Goal: Task Accomplishment & Management: Manage account settings

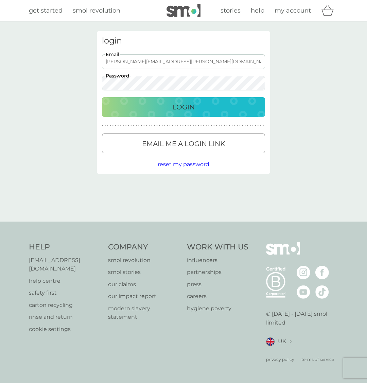
click at [207, 99] on button "Login" at bounding box center [183, 107] width 163 height 20
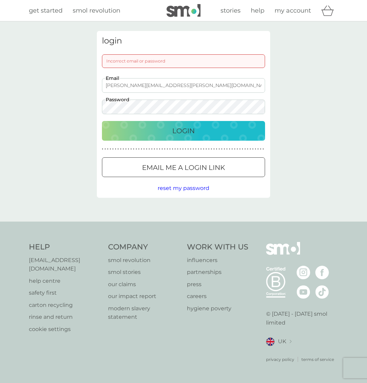
click at [134, 86] on input "[PERSON_NAME][EMAIL_ADDRESS][PERSON_NAME][DOMAIN_NAME]" at bounding box center [183, 85] width 163 height 15
click at [145, 132] on div "Login" at bounding box center [184, 131] width 150 height 11
click at [164, 84] on input "[PERSON_NAME][EMAIL_ADDRESS][PERSON_NAME][DOMAIN_NAME]" at bounding box center [183, 85] width 163 height 15
click at [150, 168] on p "Email me a login link" at bounding box center [183, 167] width 83 height 11
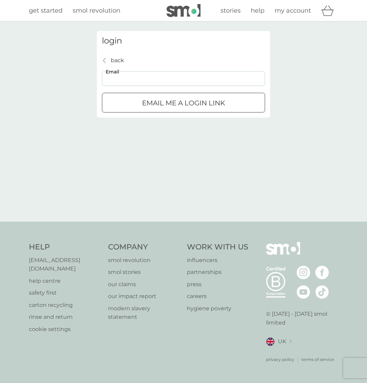
click at [123, 82] on input "Email" at bounding box center [183, 78] width 163 height 15
type input "[PERSON_NAME][EMAIL_ADDRESS][PERSON_NAME][DOMAIN_NAME]"
click at [142, 98] on button "Email me a login link" at bounding box center [183, 103] width 163 height 20
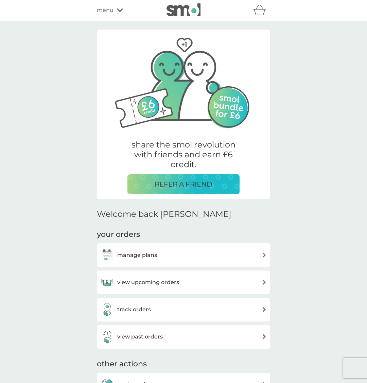
scroll to position [1, 0]
click at [172, 261] on div "manage plans" at bounding box center [183, 255] width 167 height 14
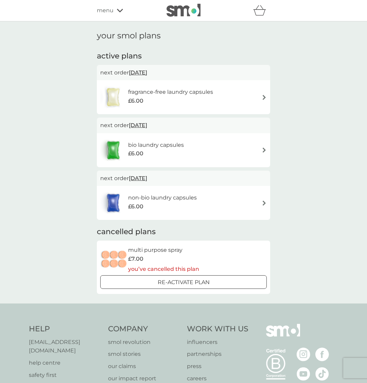
scroll to position [1, 0]
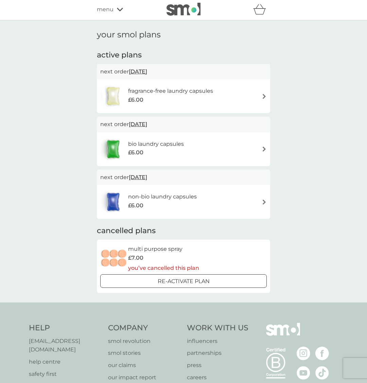
click at [260, 11] on icon "basket" at bounding box center [259, 9] width 13 height 11
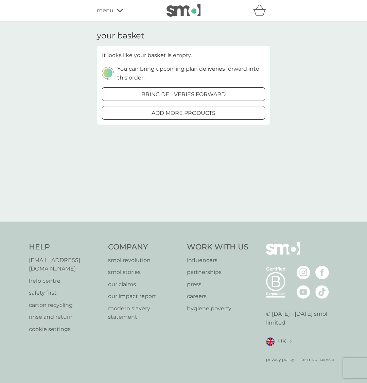
click at [192, 12] on img at bounding box center [184, 10] width 34 height 13
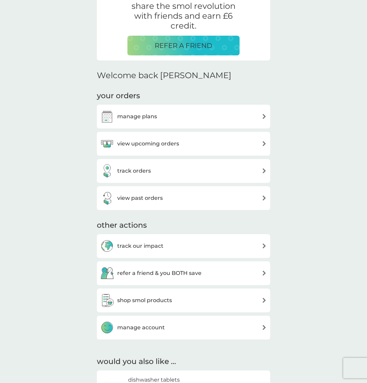
scroll to position [138, 0]
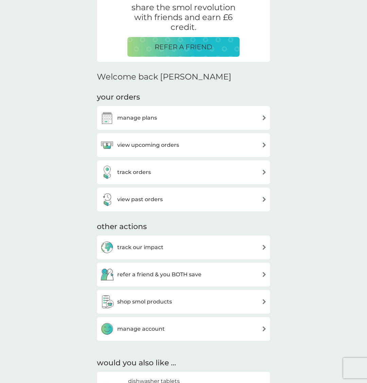
click at [261, 330] on div "manage account" at bounding box center [183, 330] width 167 height 14
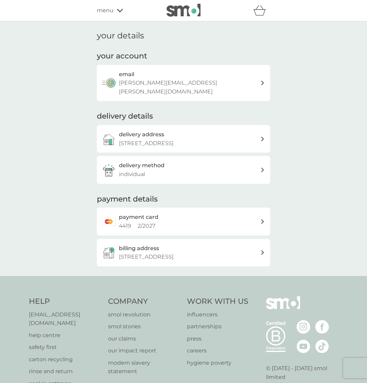
scroll to position [1, 0]
click at [265, 80] on div at bounding box center [262, 82] width 5 height 5
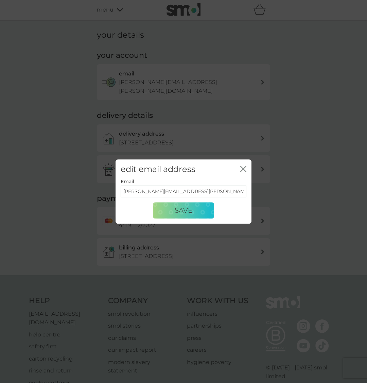
click at [312, 138] on div "edit email address close Email [PERSON_NAME][EMAIL_ADDRESS][PERSON_NAME][DOMAIN…" at bounding box center [183, 191] width 367 height 383
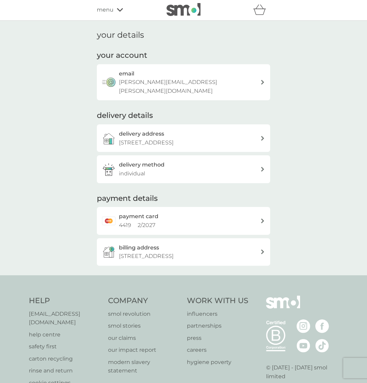
click at [121, 10] on icon at bounding box center [120, 9] width 6 height 3
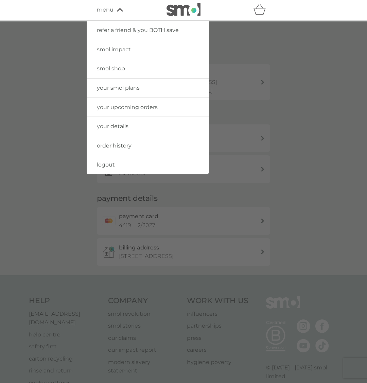
click at [111, 166] on span "logout" at bounding box center [106, 165] width 18 height 6
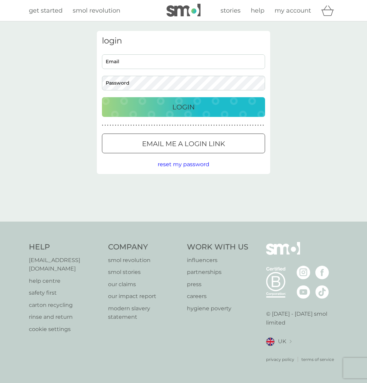
type input "[PERSON_NAME][EMAIL_ADDRESS][PERSON_NAME][DOMAIN_NAME]"
